Goal: Task Accomplishment & Management: Manage account settings

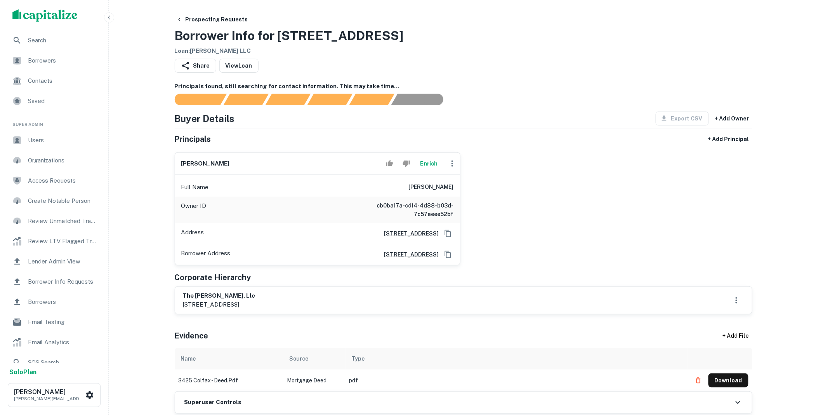
click at [427, 162] on button "Enrich" at bounding box center [428, 164] width 25 height 16
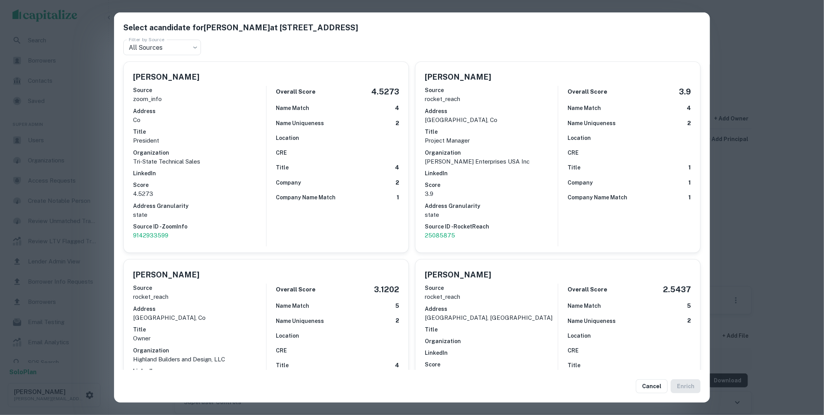
click at [159, 234] on p "9142933599" at bounding box center [199, 235] width 133 height 9
click at [652, 383] on button "Cancel" at bounding box center [652, 386] width 32 height 14
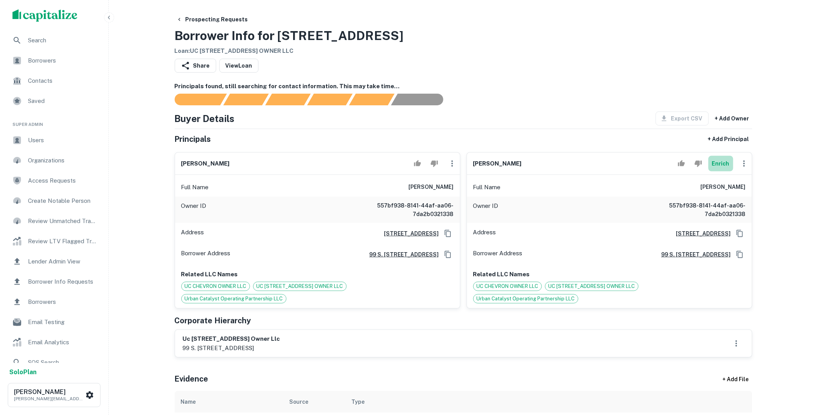
click at [724, 163] on button "Enrich" at bounding box center [720, 164] width 25 height 16
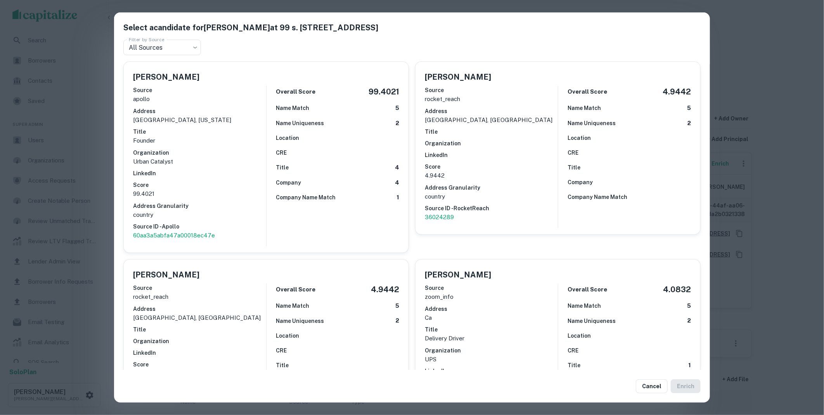
click at [254, 177] on h6 "LinkedIn" at bounding box center [199, 173] width 133 height 9
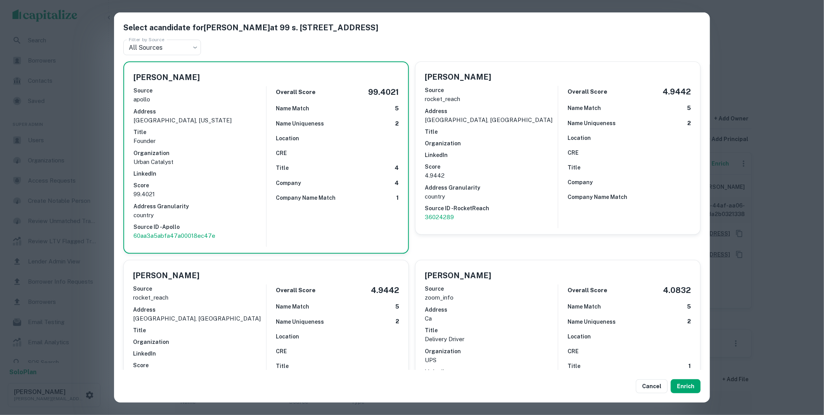
click at [688, 385] on button "Enrich" at bounding box center [686, 386] width 30 height 14
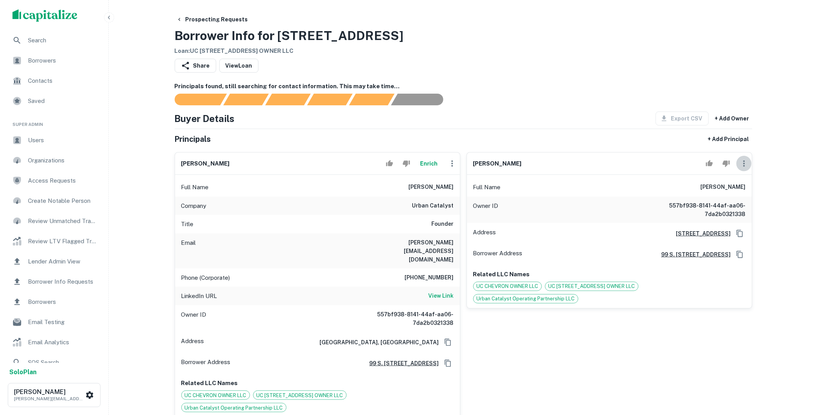
click at [744, 164] on icon "button" at bounding box center [743, 163] width 9 height 9
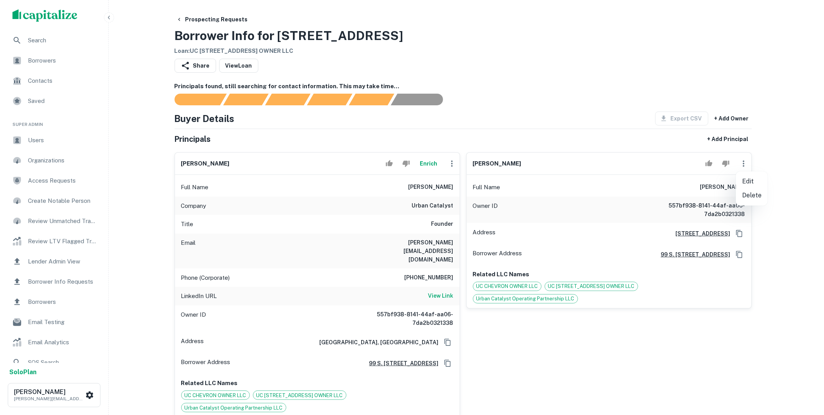
click at [750, 193] on li "Delete" at bounding box center [752, 195] width 32 height 14
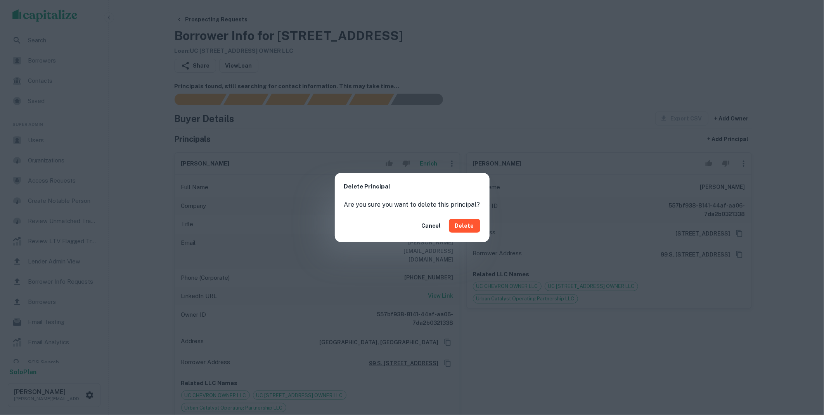
click at [457, 226] on button "Delete" at bounding box center [464, 226] width 31 height 14
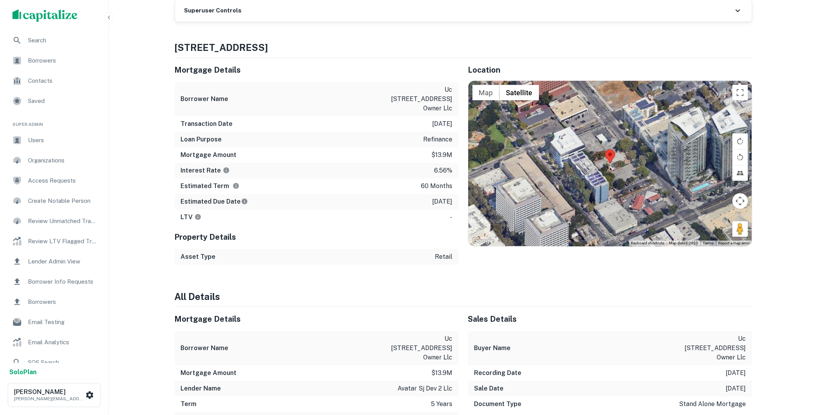
scroll to position [316, 0]
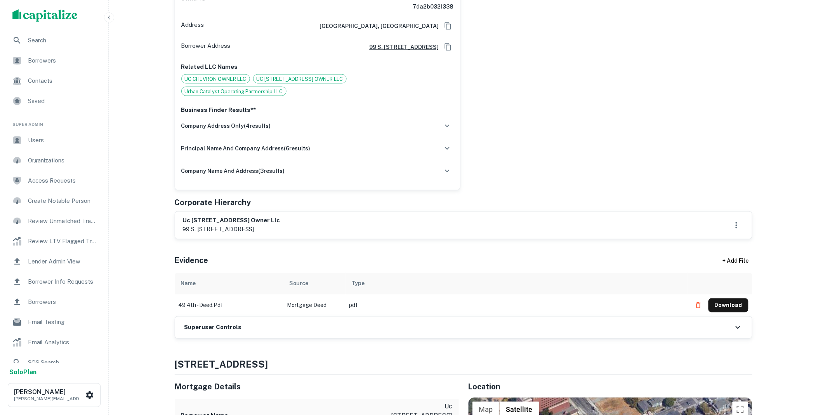
click at [325, 316] on div "Superuser Controls" at bounding box center [463, 327] width 577 height 22
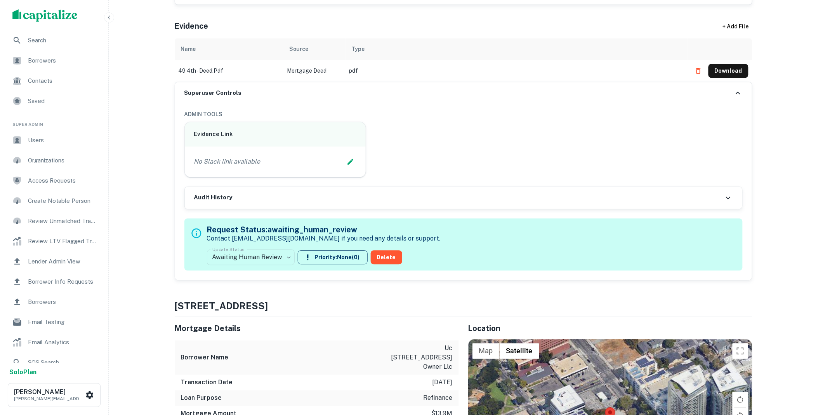
scroll to position [633, 0]
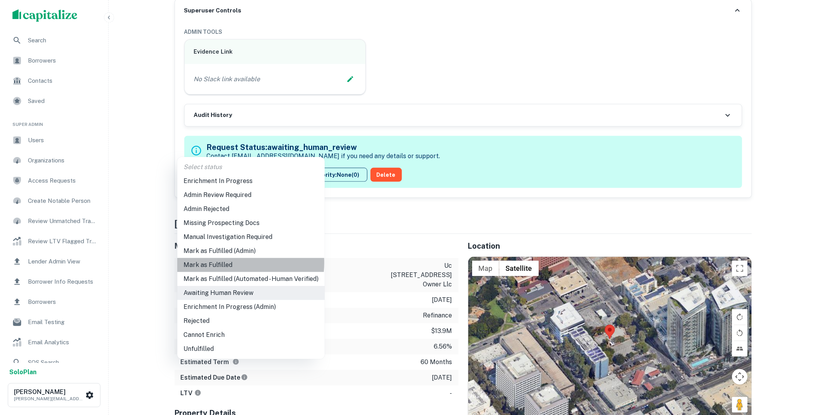
click at [226, 262] on li "Mark as Fulfilled" at bounding box center [251, 265] width 148 height 14
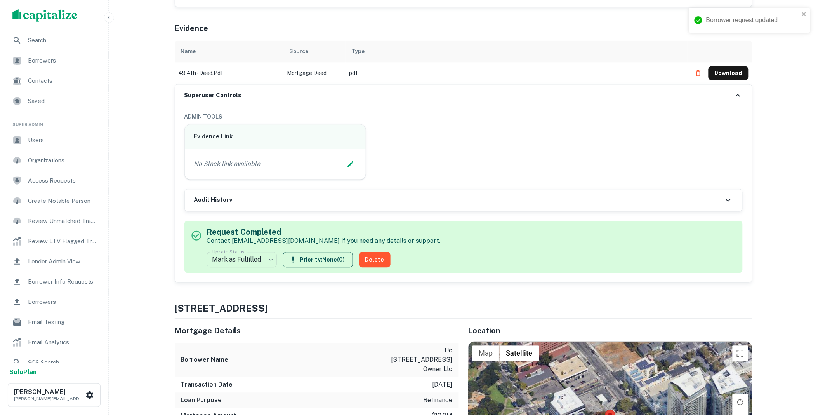
scroll to position [0, 0]
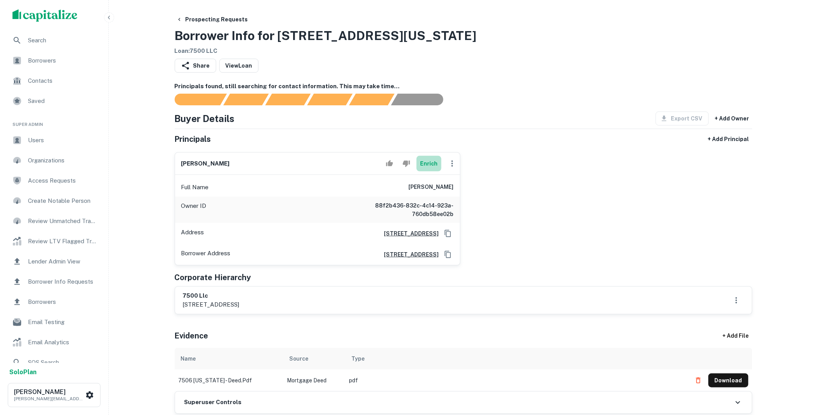
click at [427, 164] on button "Enrich" at bounding box center [428, 164] width 25 height 16
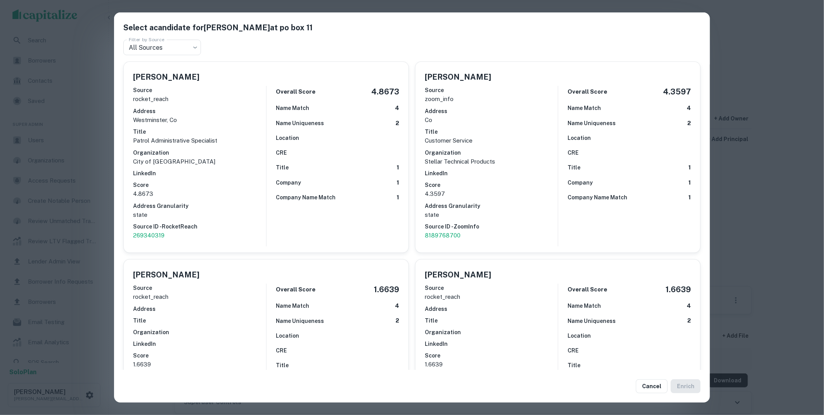
click at [655, 386] on button "Cancel" at bounding box center [652, 386] width 32 height 14
